Goal: Task Accomplishment & Management: Use online tool/utility

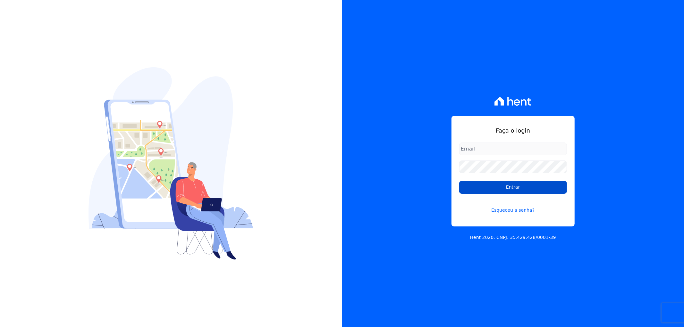
type input "[EMAIL_ADDRESS][DOMAIN_NAME]"
click at [525, 185] on input "Entrar" at bounding box center [513, 187] width 108 height 13
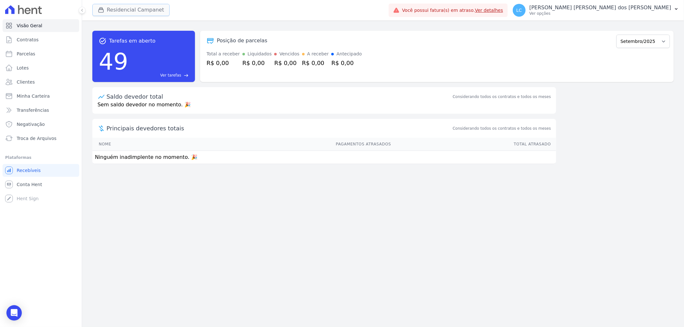
click at [128, 10] on button "Residencial Campanet" at bounding box center [130, 10] width 77 height 12
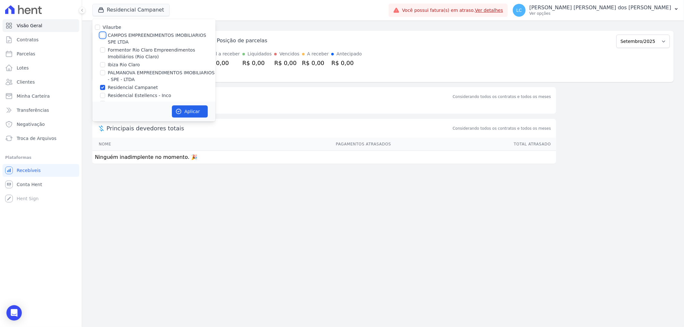
click at [102, 35] on input "CAMPOS EMPREENDIMENTOS IMOBILIARIOS SPE LTDA" at bounding box center [102, 35] width 5 height 5
checkbox input "true"
drag, startPoint x: 101, startPoint y: 87, endPoint x: 151, endPoint y: 102, distance: 52.2
click at [111, 87] on div "Residencial Campanet" at bounding box center [153, 87] width 123 height 7
drag, startPoint x: 101, startPoint y: 87, endPoint x: 142, endPoint y: 98, distance: 42.1
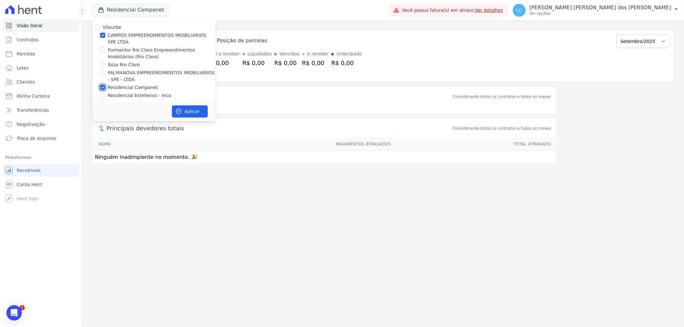
click at [101, 87] on input "Residencial Campanet" at bounding box center [102, 87] width 5 height 5
checkbox input "false"
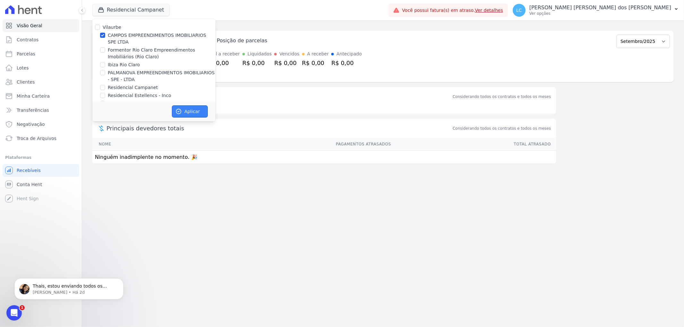
click at [188, 115] on button "Aplicar" at bounding box center [190, 111] width 36 height 12
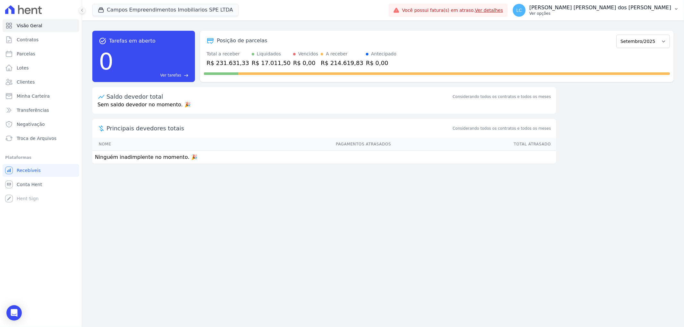
click at [525, 10] on span "LC" at bounding box center [518, 10] width 13 height 13
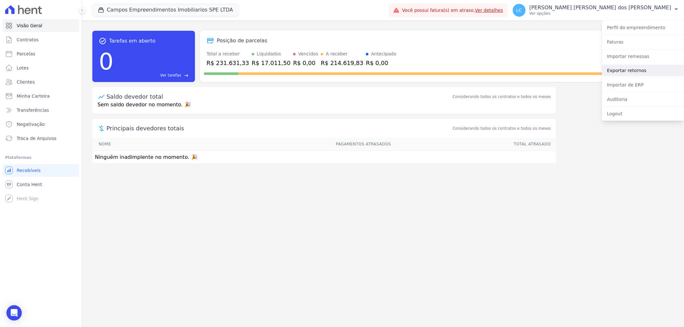
click at [624, 68] on link "Exportar retornos" at bounding box center [643, 71] width 82 height 12
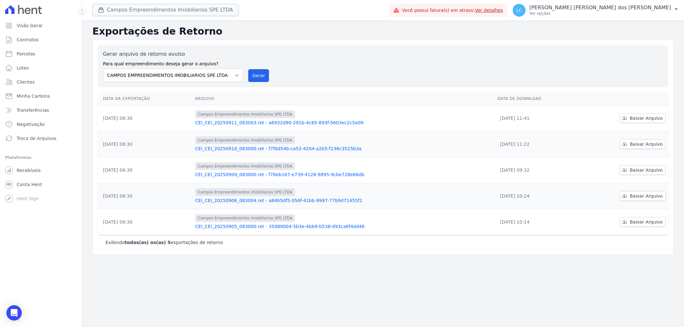
click at [137, 8] on button "Campos Empreendimentos Imobiliarios SPE LTDA" at bounding box center [165, 10] width 146 height 12
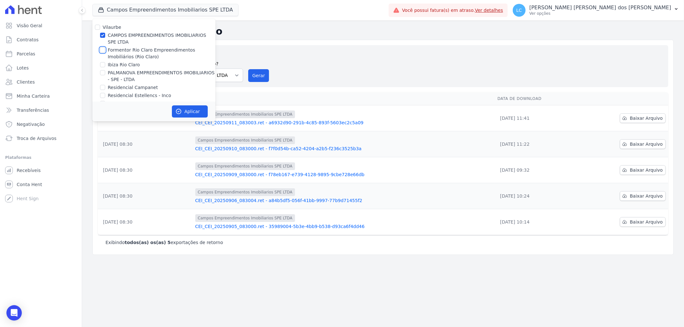
drag, startPoint x: 102, startPoint y: 50, endPoint x: 100, endPoint y: 40, distance: 10.1
click at [101, 48] on input "Formentor Rio Claro Empreendimentos Imobiliários (Rio Claro)" at bounding box center [102, 49] width 5 height 5
checkbox input "true"
click at [102, 35] on input "CAMPOS EMPREENDIMENTOS IMOBILIARIOS SPE LTDA" at bounding box center [102, 35] width 5 height 5
checkbox input "false"
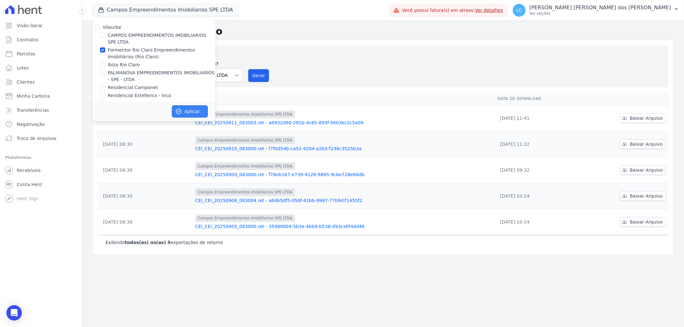
click at [183, 111] on button "Aplicar" at bounding box center [190, 111] width 36 height 12
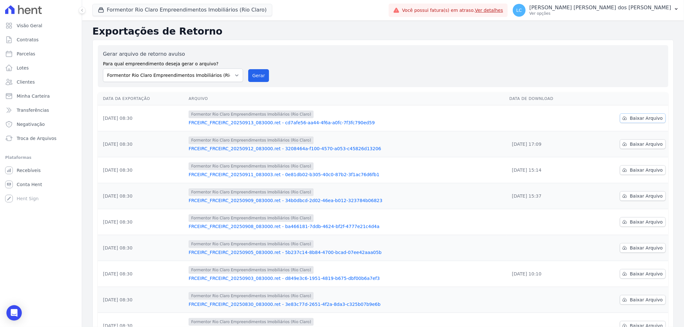
click at [639, 116] on span "Baixar Arquivo" at bounding box center [645, 118] width 33 height 6
click at [103, 13] on button "Formentor Rio Claro Empreendimentos Imobiliários (Rio Claro)" at bounding box center [182, 10] width 180 height 12
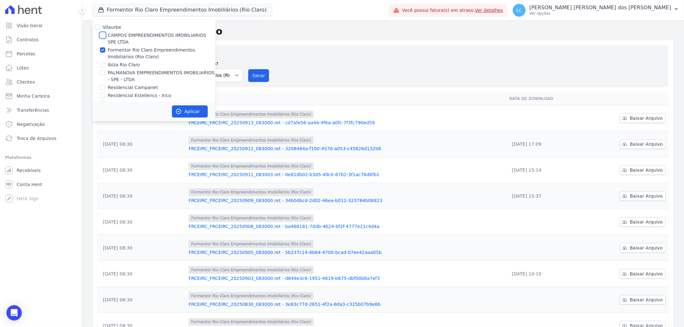
click at [102, 33] on input "CAMPOS EMPREENDIMENTOS IMOBILIARIOS SPE LTDA" at bounding box center [102, 35] width 5 height 5
checkbox input "true"
click at [104, 52] on input "Formentor Rio Claro Empreendimentos Imobiliários (Rio Claro)" at bounding box center [102, 49] width 5 height 5
checkbox input "false"
click at [188, 113] on button "Aplicar" at bounding box center [190, 111] width 36 height 12
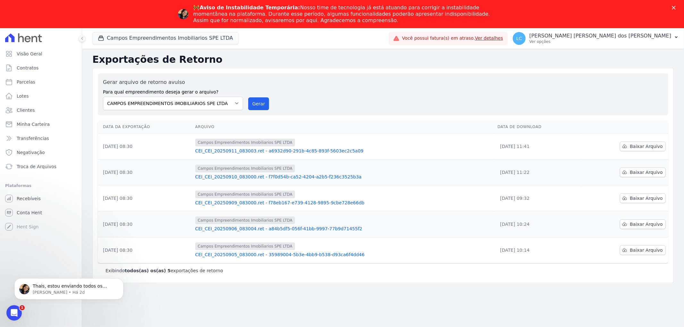
click at [674, 6] on polygon "Fechar" at bounding box center [673, 8] width 4 height 4
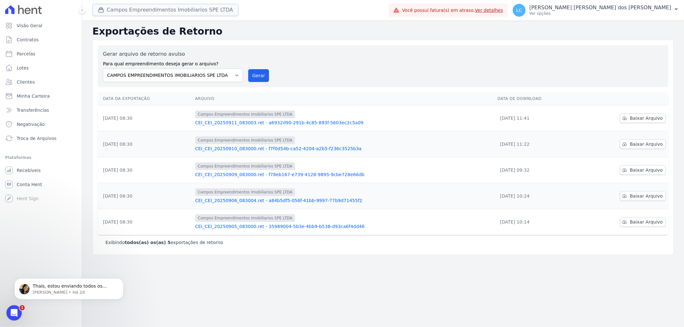
click at [131, 12] on button "Campos Empreendimentos Imobiliarios SPE LTDA" at bounding box center [165, 10] width 146 height 12
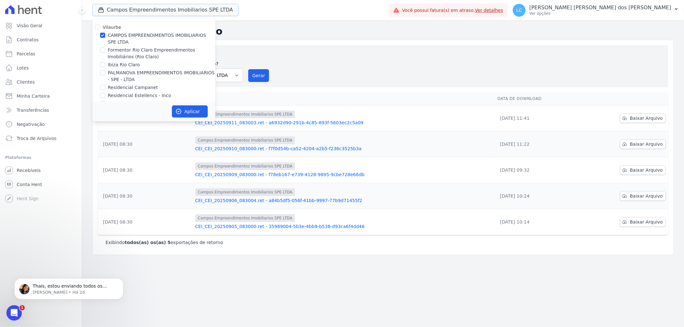
scroll to position [11, 0]
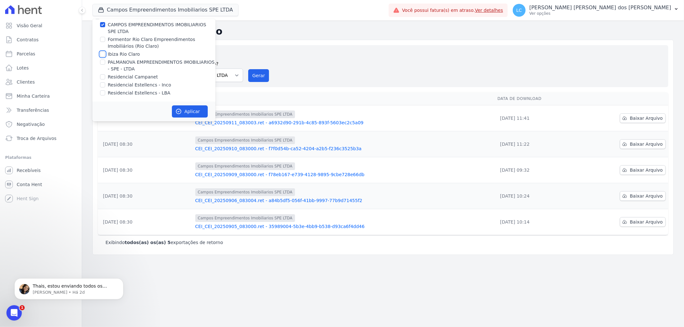
drag, startPoint x: 102, startPoint y: 54, endPoint x: 119, endPoint y: 56, distance: 17.1
click at [103, 54] on input "Ibiza Rio Claro" at bounding box center [102, 54] width 5 height 5
checkbox input "true"
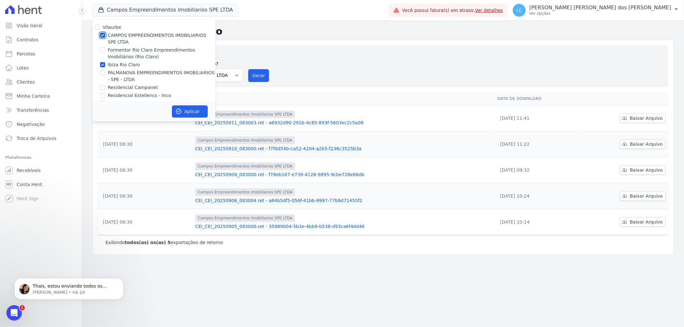
click at [100, 34] on input "CAMPOS EMPREENDIMENTOS IMOBILIARIOS SPE LTDA" at bounding box center [102, 35] width 5 height 5
checkbox input "false"
click at [191, 108] on button "Aplicar" at bounding box center [190, 111] width 36 height 12
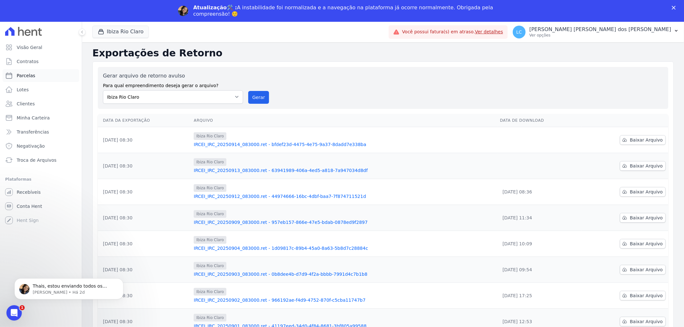
click at [36, 78] on link "Parcelas" at bounding box center [41, 75] width 77 height 13
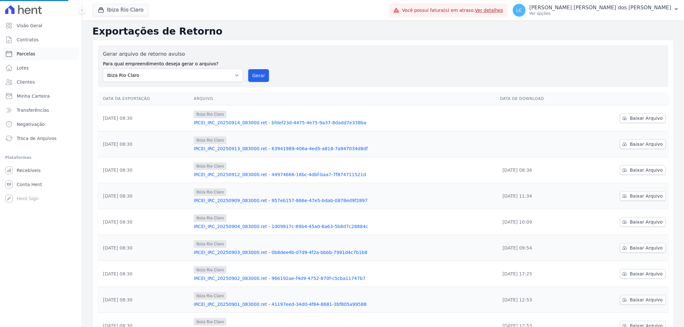
select select
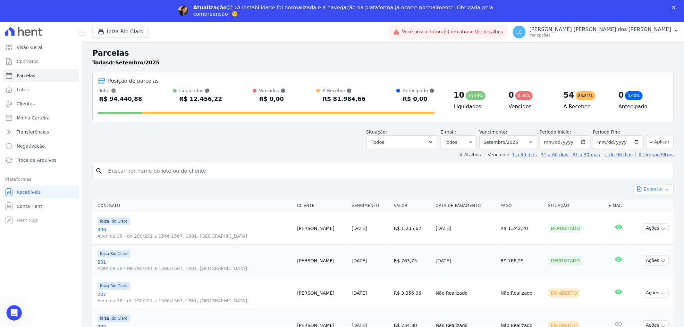
click at [651, 187] on button "Exportar" at bounding box center [653, 189] width 40 height 10
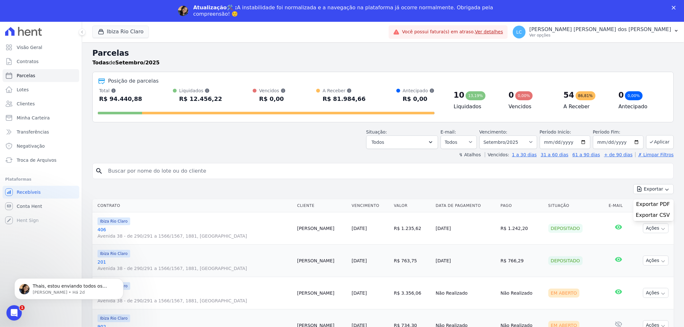
click at [652, 206] on span "Exportar PDF" at bounding box center [653, 204] width 34 height 6
